Goal: Navigation & Orientation: Find specific page/section

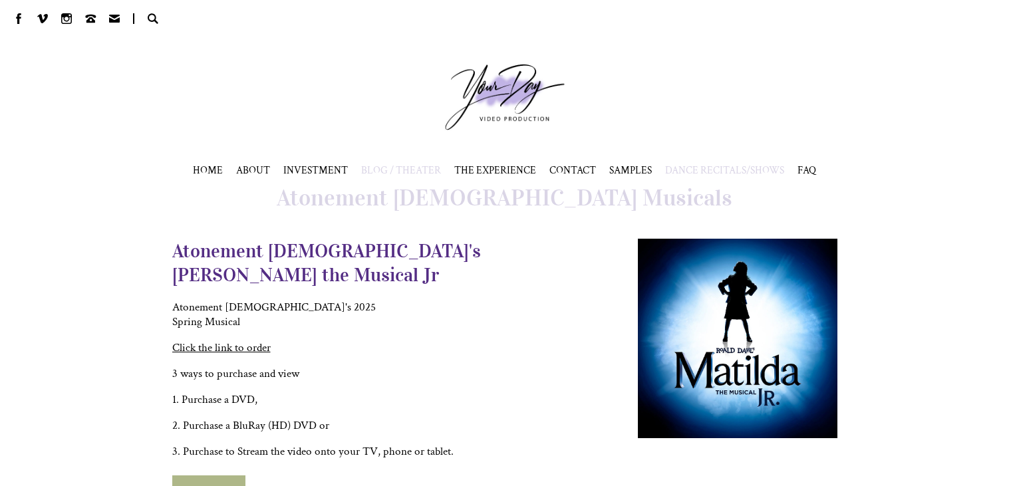
click at [408, 174] on span "BLOG / THEATER" at bounding box center [401, 170] width 80 height 13
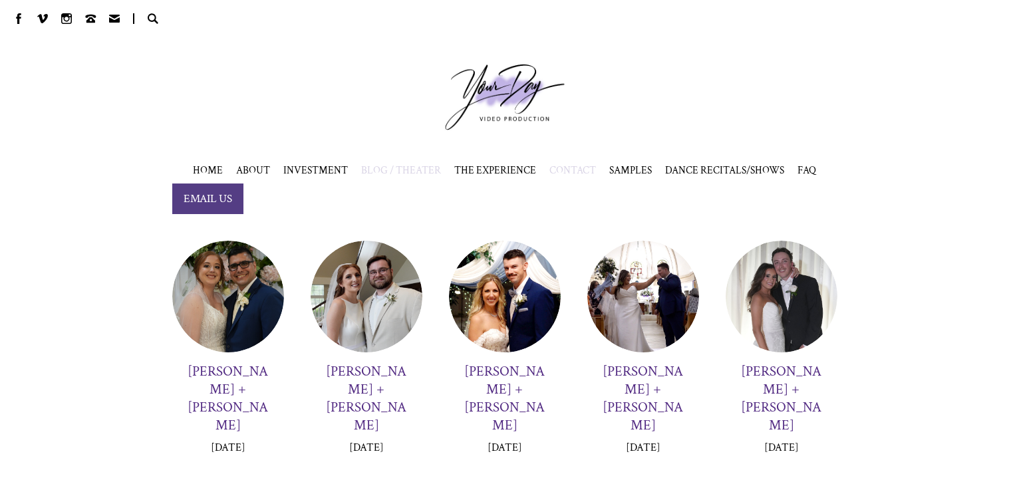
click at [578, 166] on span "CONTACT" at bounding box center [572, 170] width 47 height 13
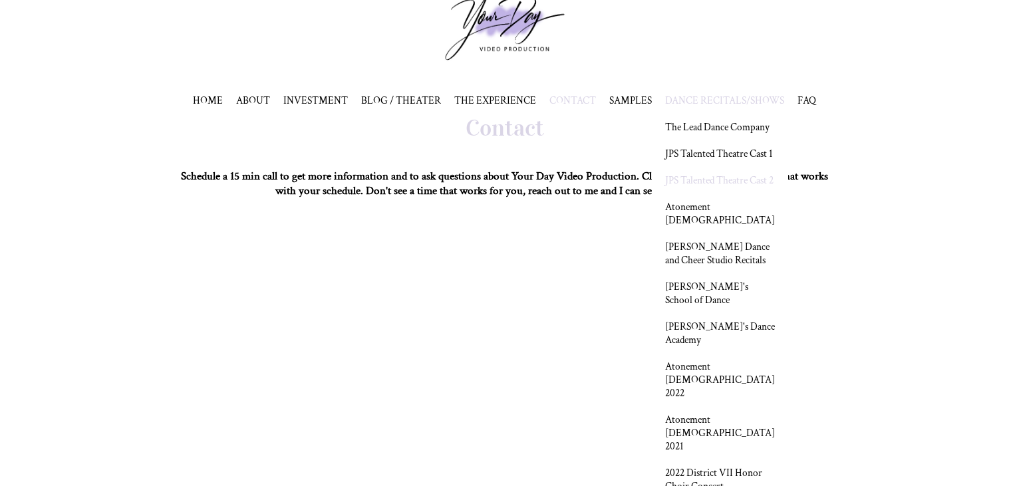
scroll to position [71, 0]
click at [716, 225] on link "Atonement [DEMOGRAPHIC_DATA]" at bounding box center [720, 212] width 110 height 27
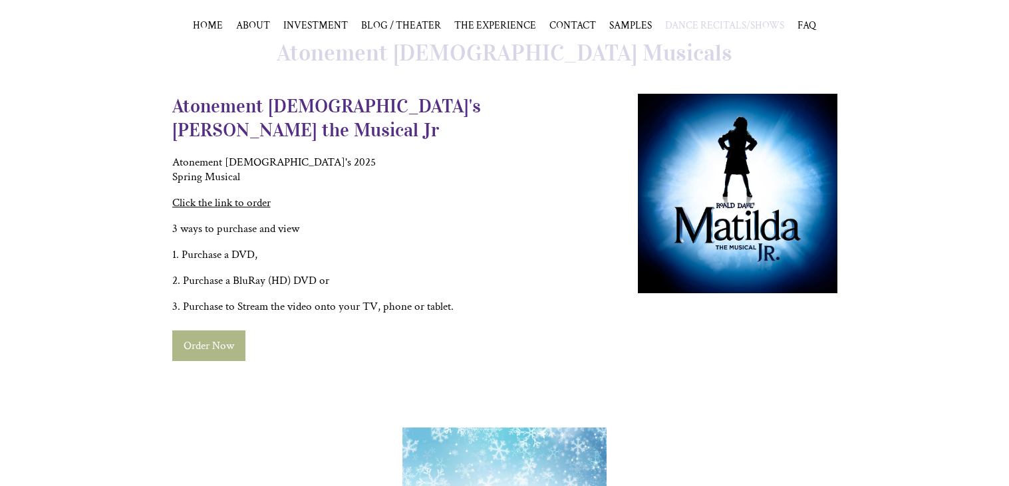
scroll to position [148, 0]
